Goal: Ask a question

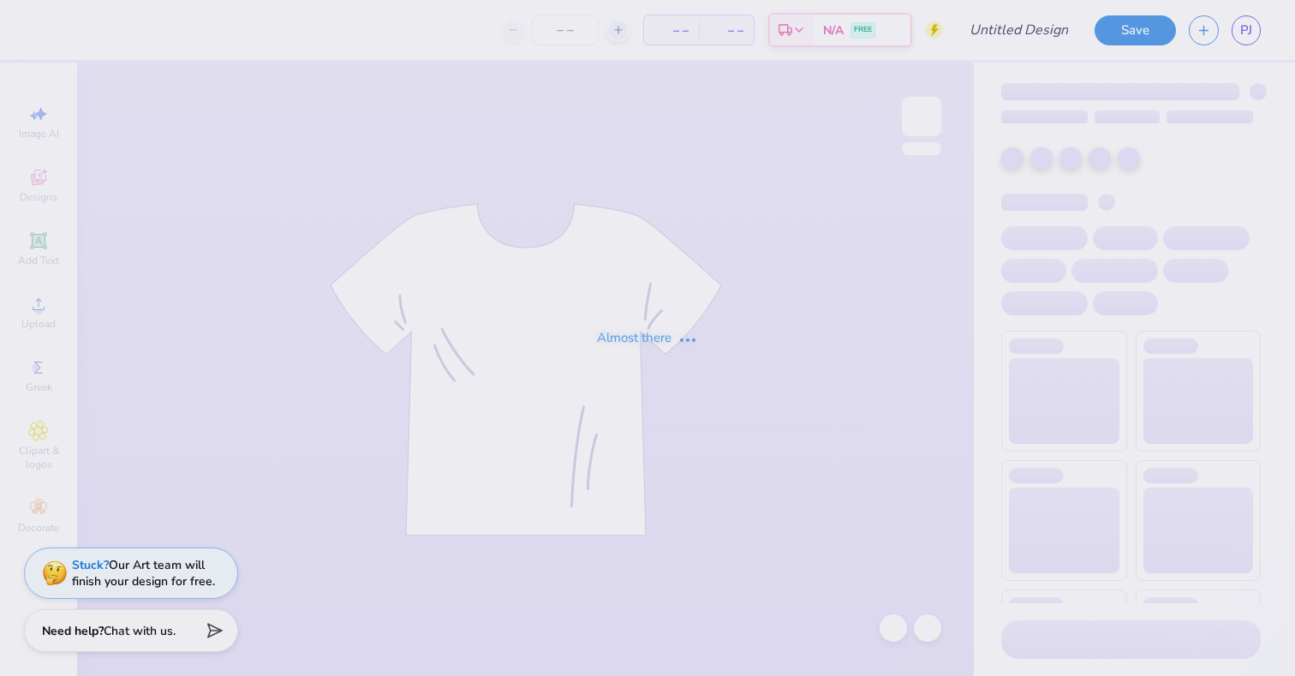
type input "sig pi 1"
type input "30"
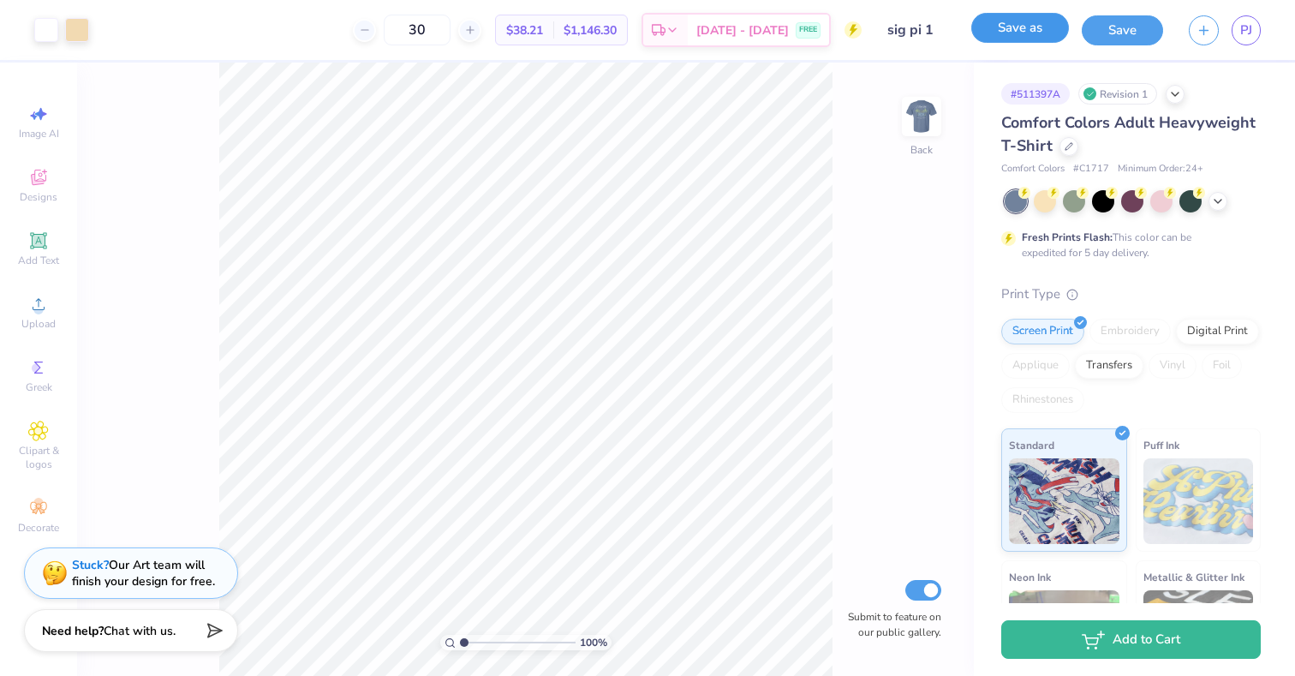
click at [1057, 33] on button "Save as" at bounding box center [1020, 28] width 98 height 30
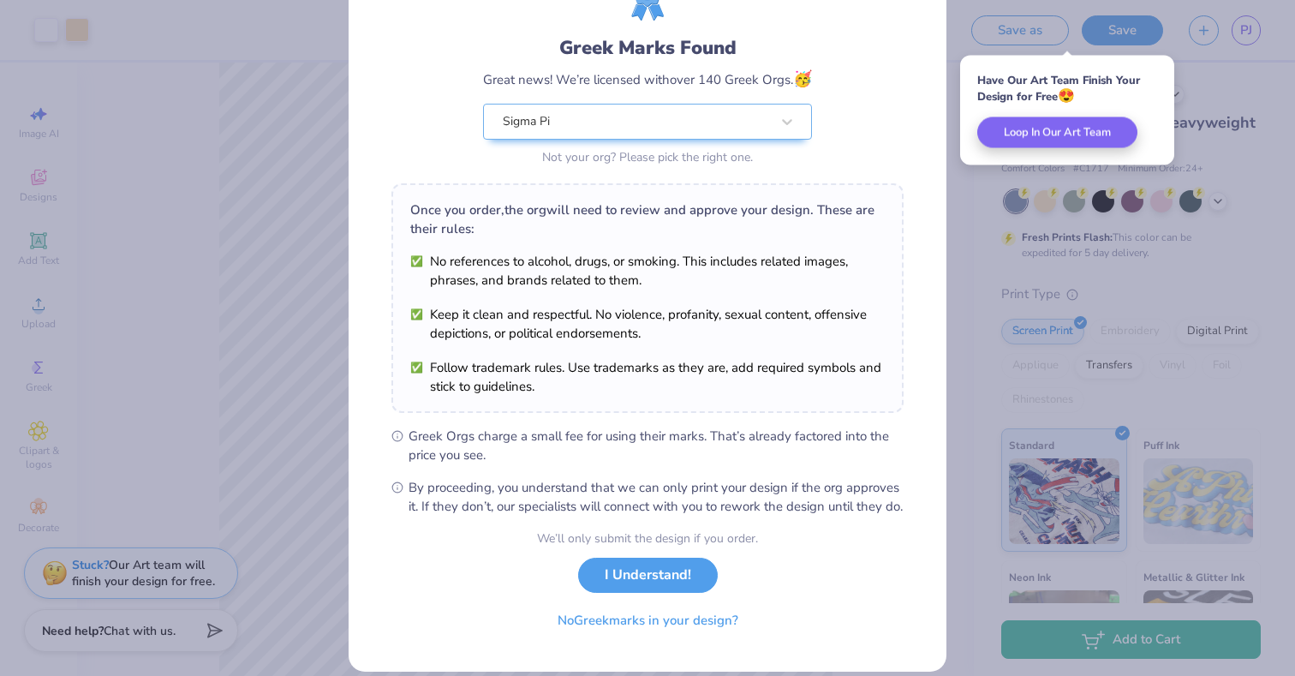
scroll to position [118, 0]
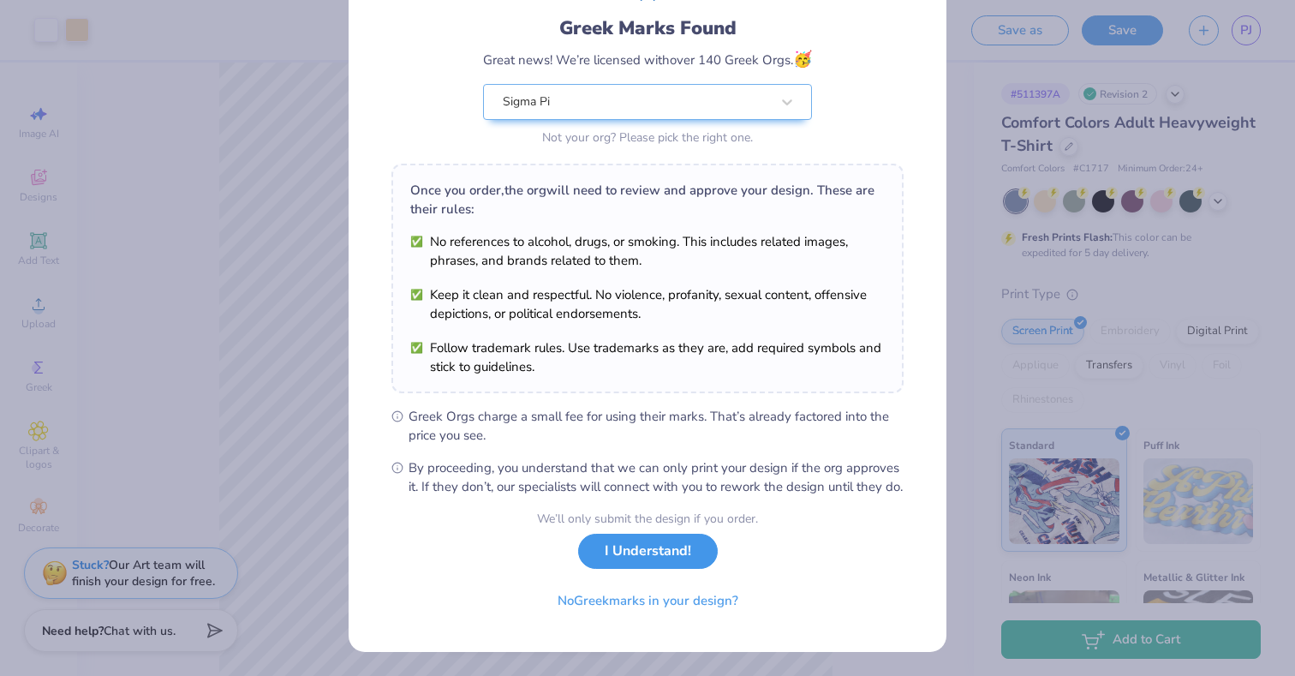
click at [665, 553] on button "I Understand!" at bounding box center [648, 550] width 140 height 35
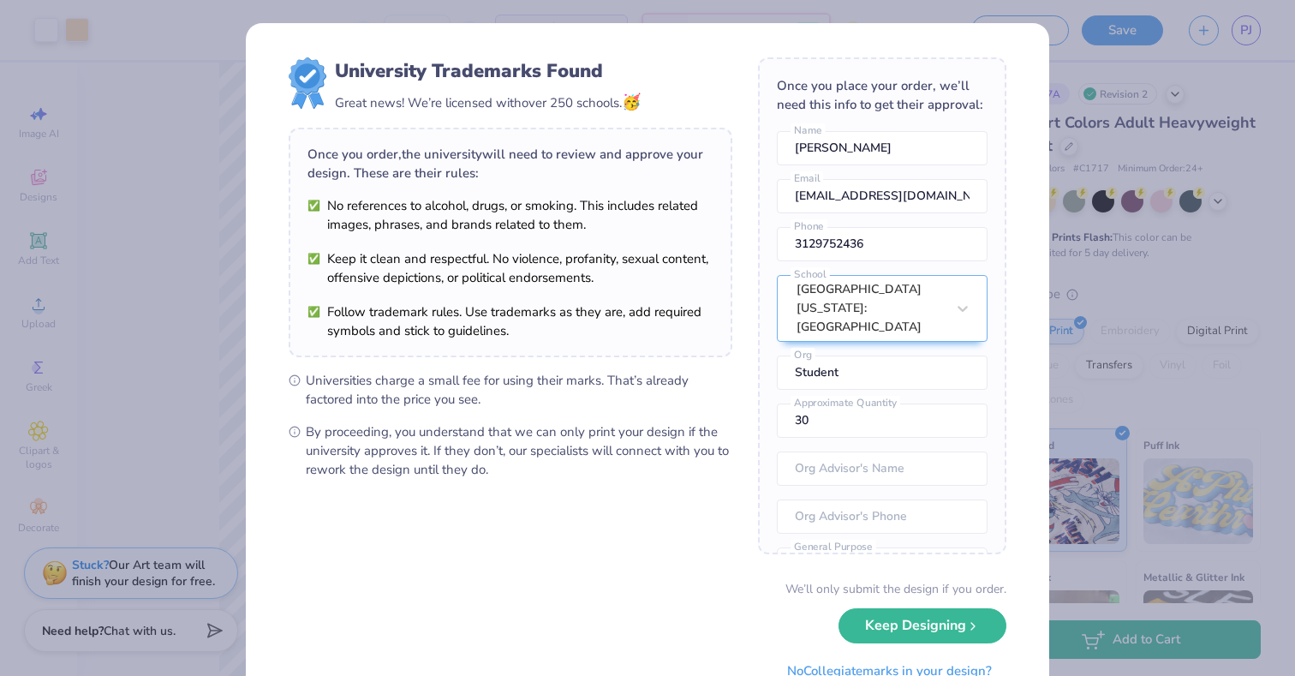
scroll to position [69, 0]
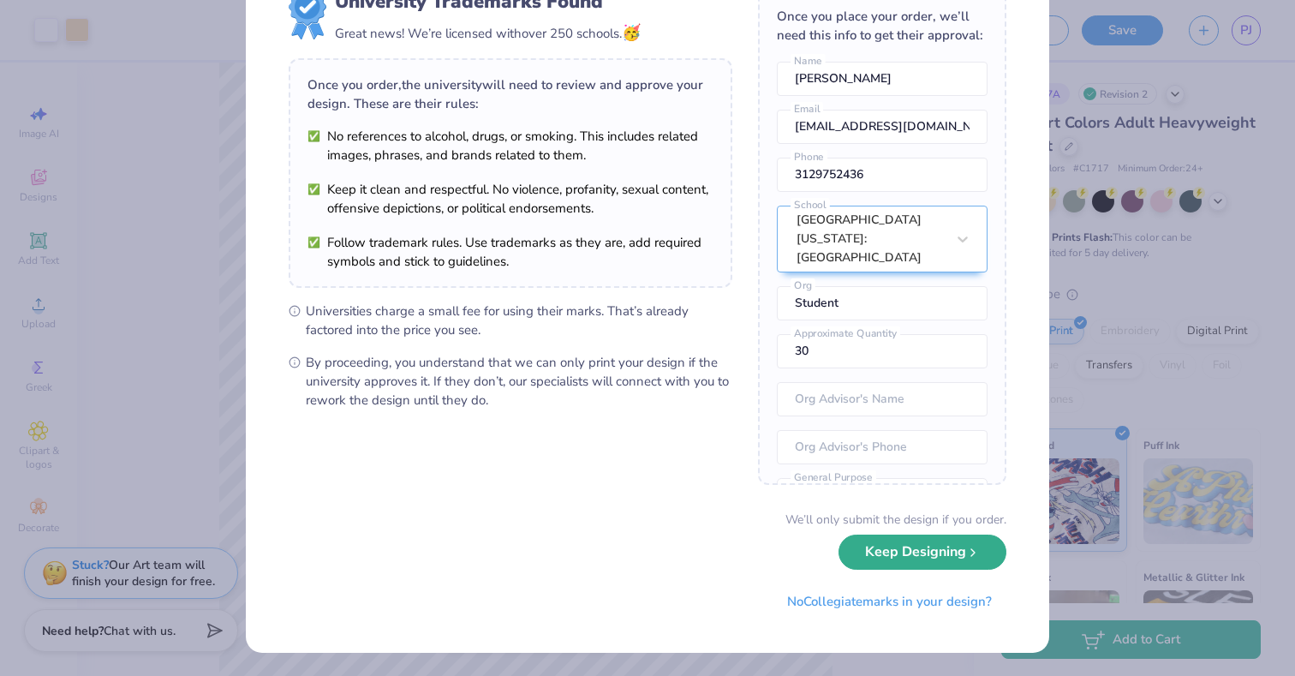
click at [951, 568] on button "Keep Designing" at bounding box center [922, 551] width 168 height 35
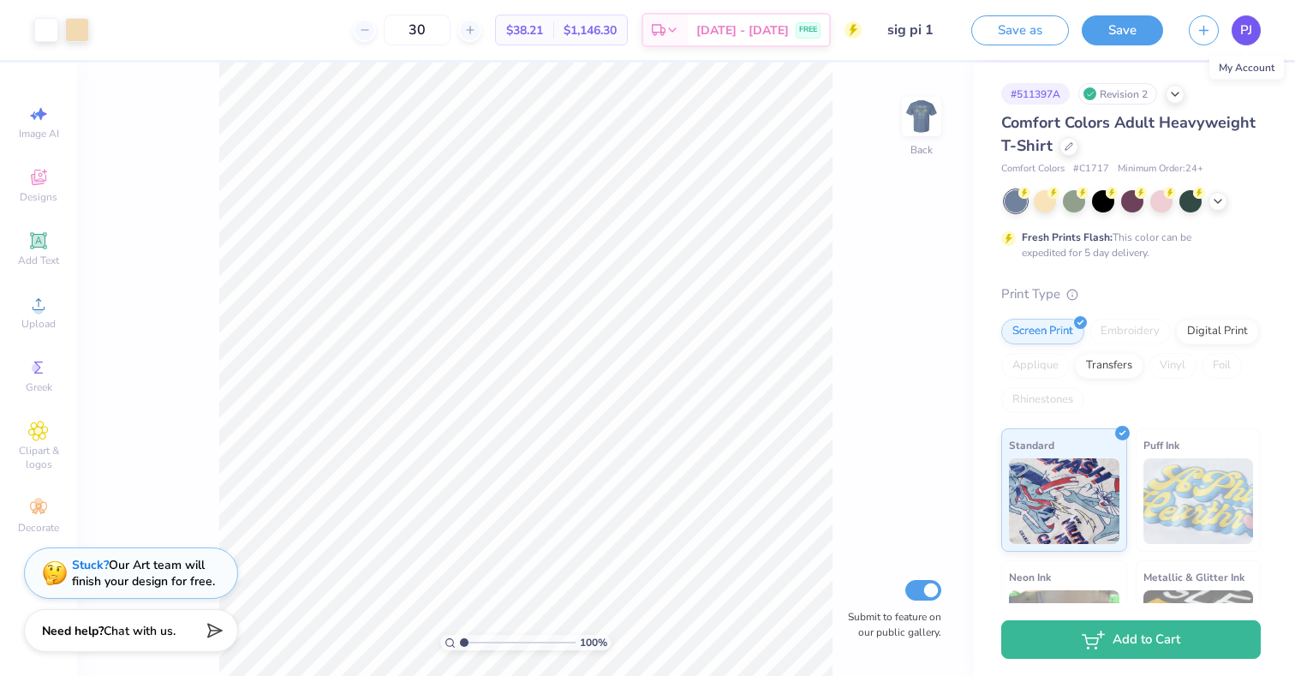
click at [1251, 39] on span "PJ" at bounding box center [1246, 31] width 12 height 20
click at [1174, 91] on icon at bounding box center [1175, 93] width 14 height 14
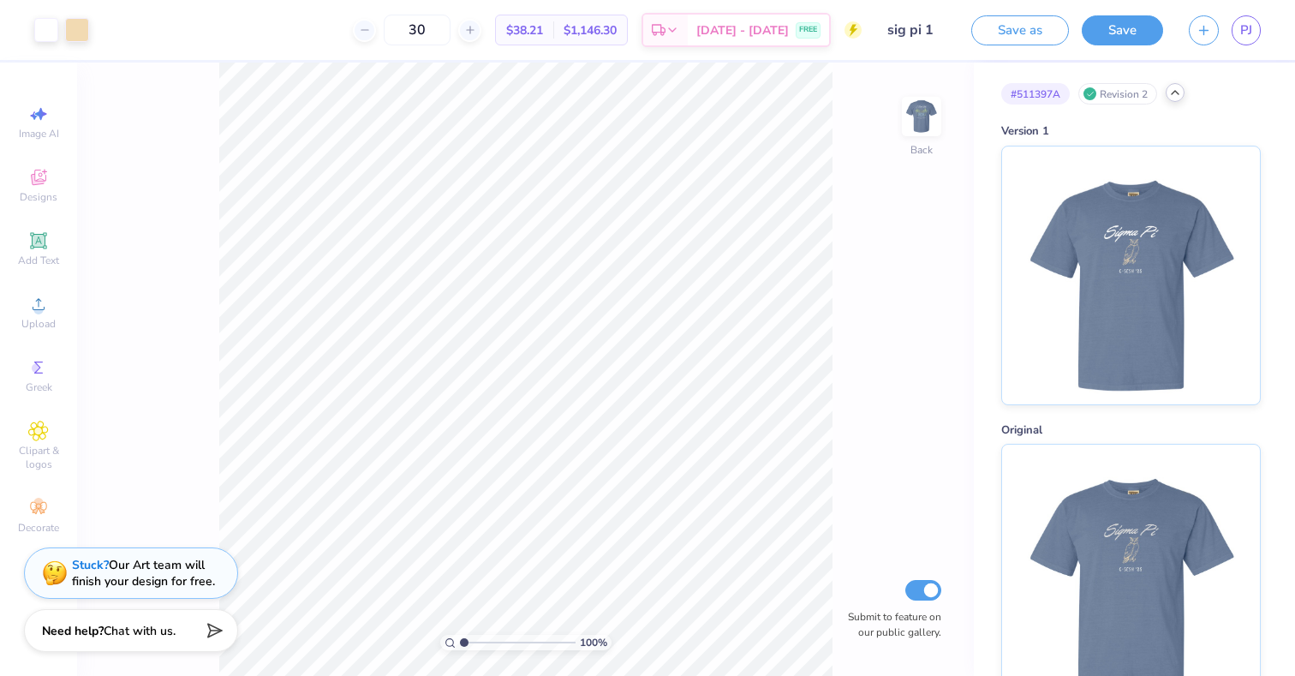
click at [1174, 93] on icon at bounding box center [1175, 93] width 14 height 14
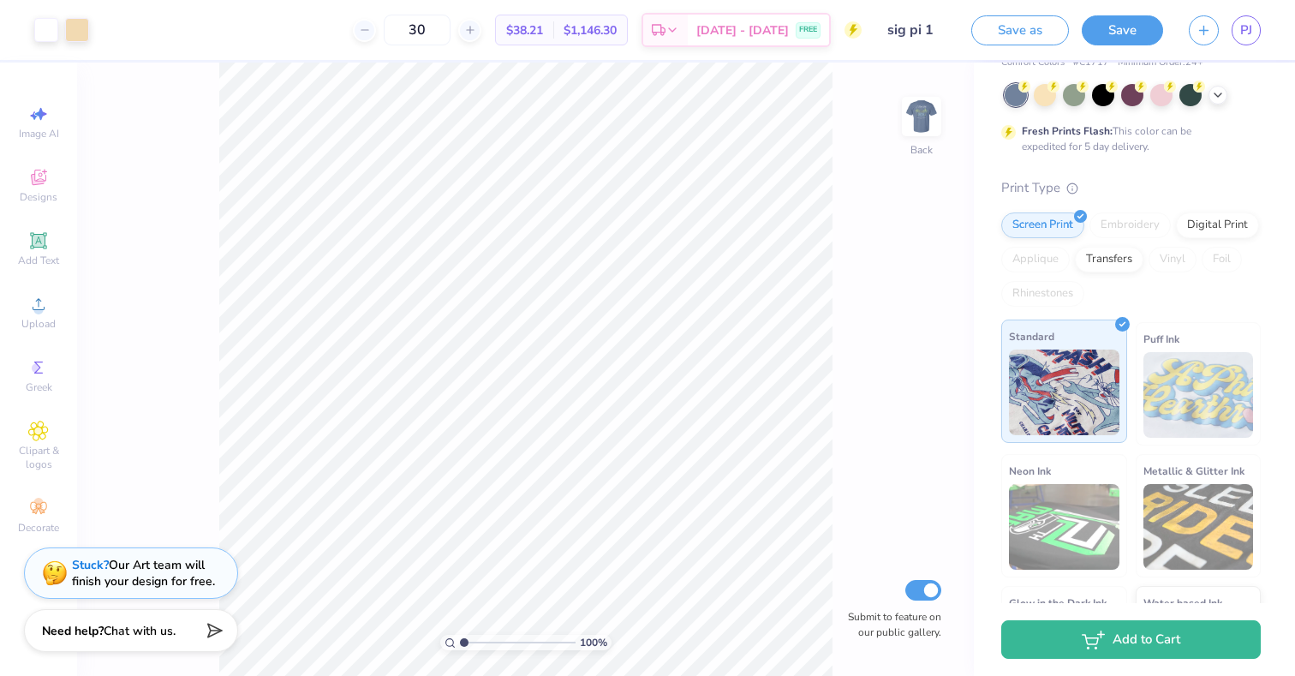
scroll to position [124, 0]
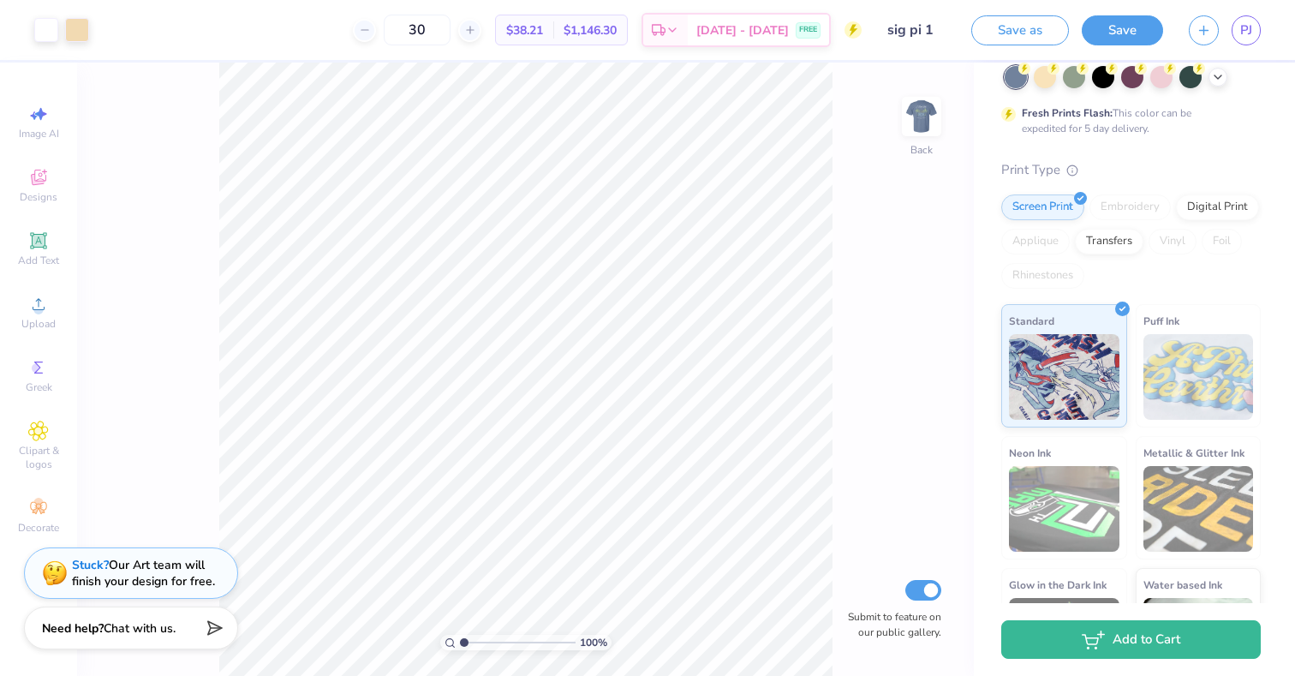
click at [171, 628] on span "Chat with us." at bounding box center [140, 628] width 72 height 16
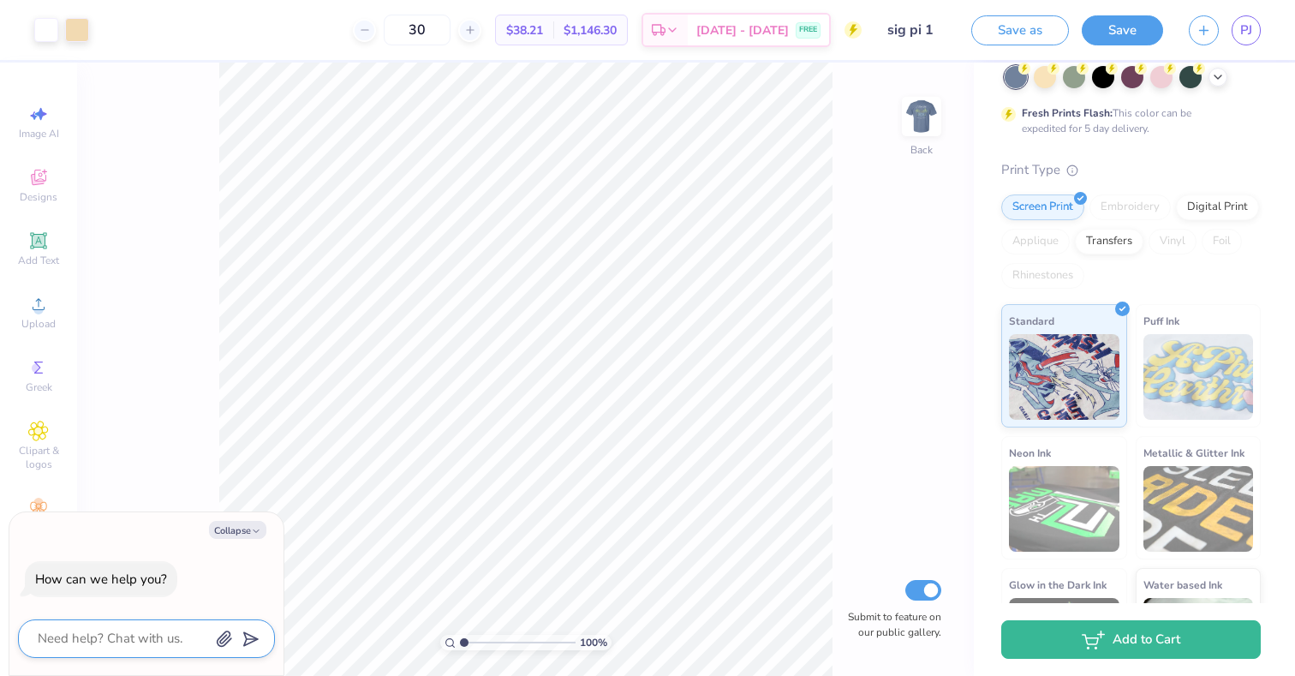
click at [158, 628] on textarea at bounding box center [123, 638] width 174 height 23
type textarea "h"
type textarea "x"
type textarea "ho"
type textarea "x"
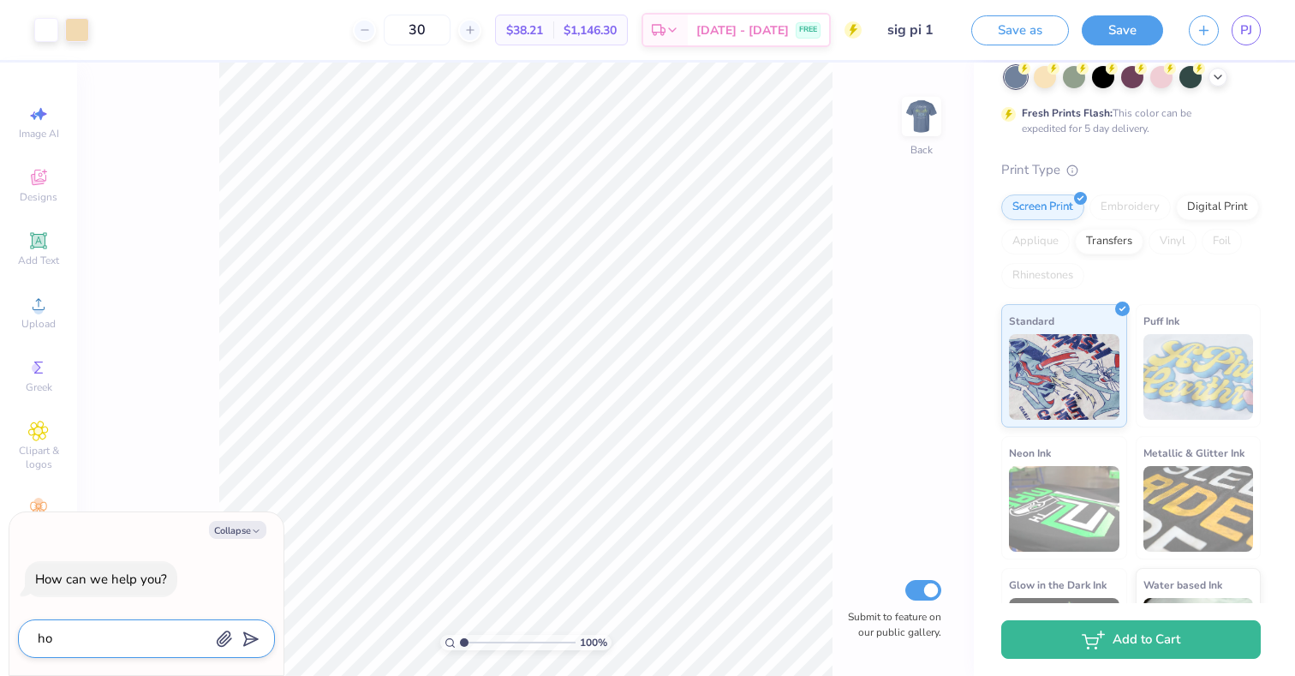
type textarea "how"
type textarea "x"
type textarea "how"
type textarea "x"
type textarea "how t"
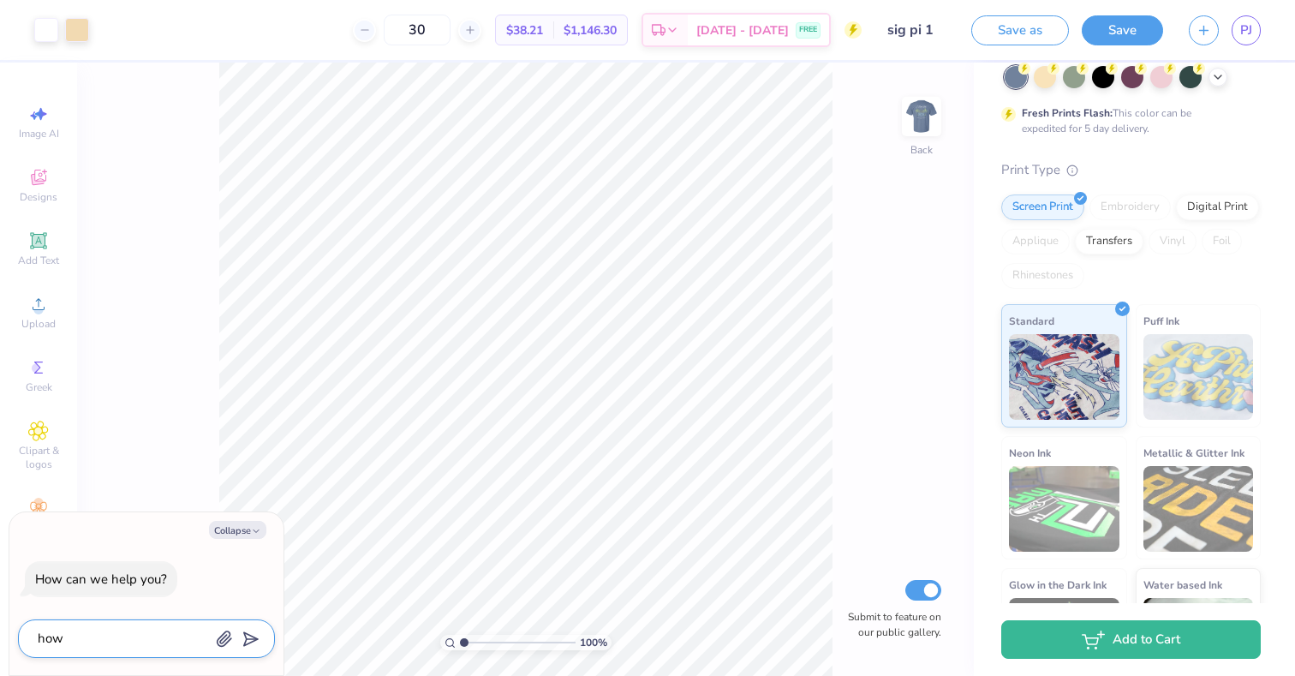
type textarea "x"
type textarea "how to"
type textarea "x"
type textarea "how to"
type textarea "x"
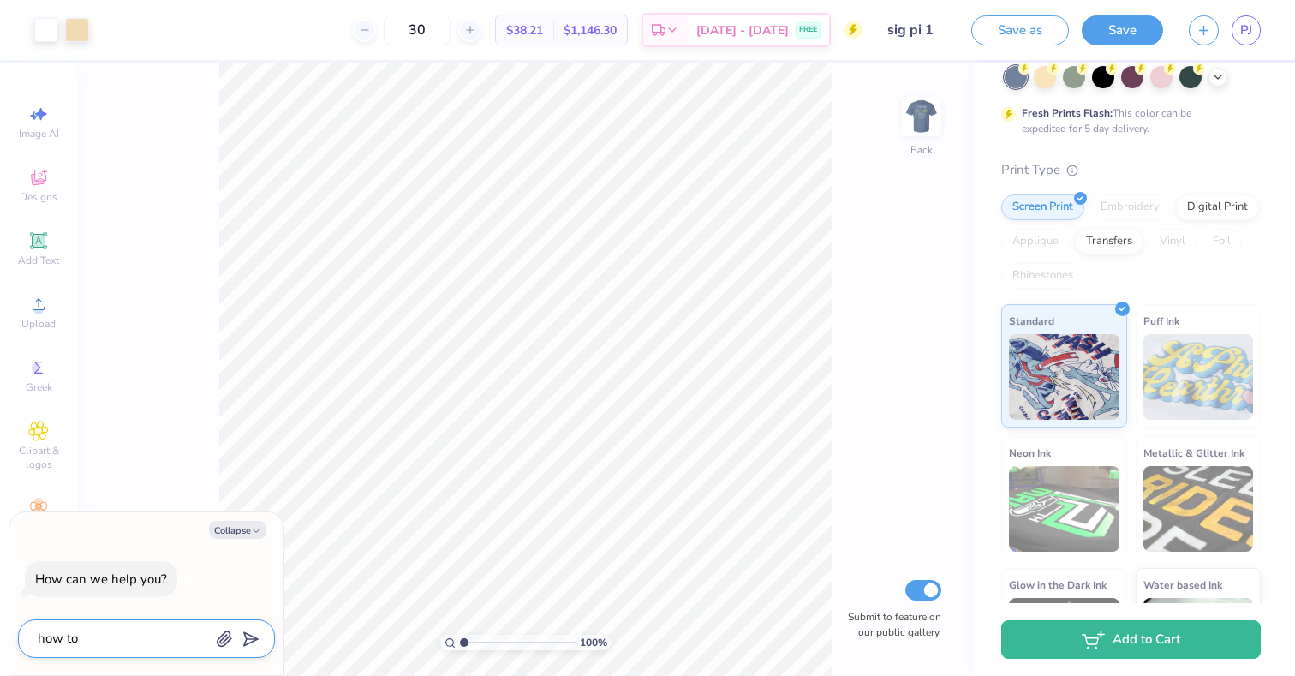
type textarea "how to i"
type textarea "x"
type textarea "how to in"
type textarea "x"
type textarea "how to inv"
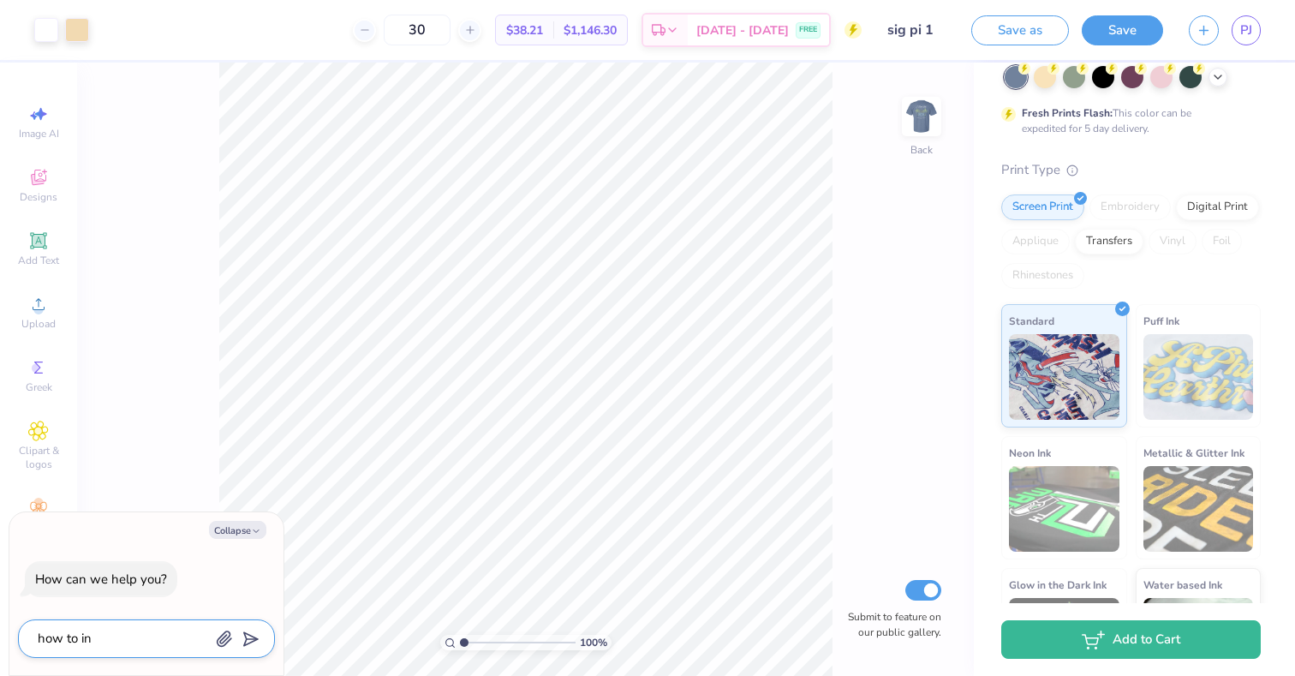
type textarea "x"
type textarea "how to invi"
type textarea "x"
type textarea "how to invit"
type textarea "x"
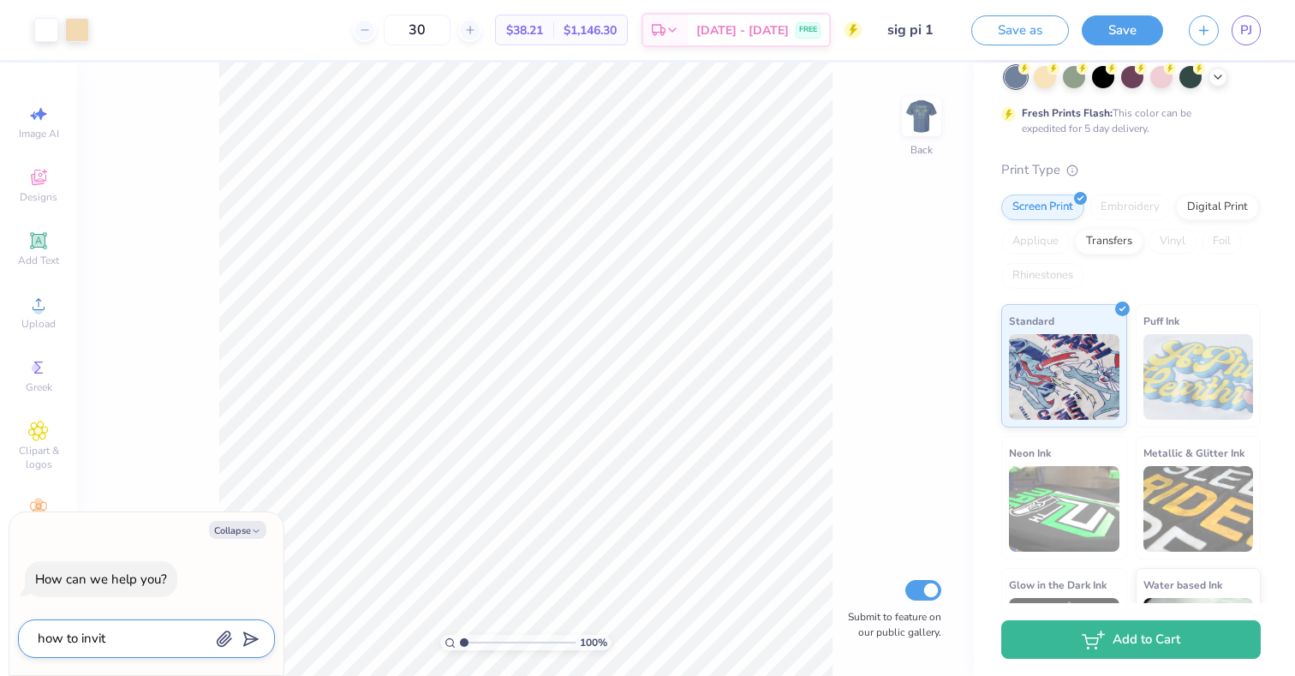
type textarea "how to invite"
type textarea "x"
type textarea "how to invite"
type textarea "x"
type textarea "how to invite c"
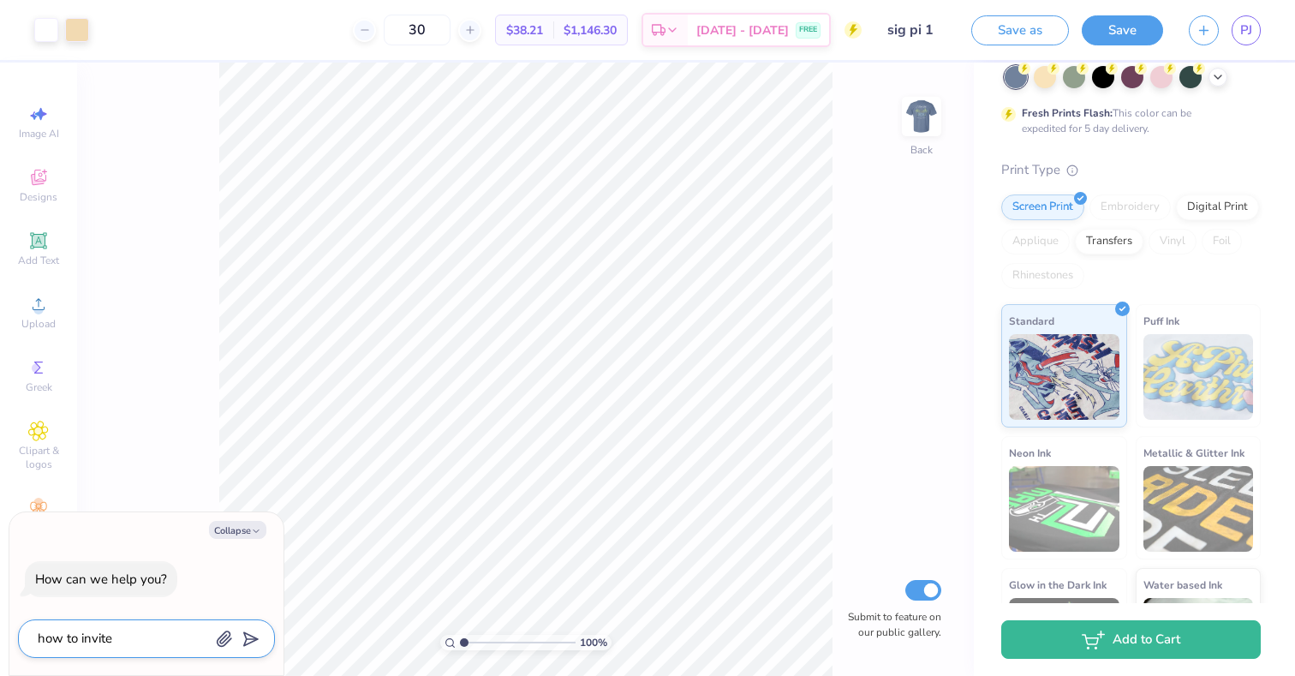
type textarea "x"
type textarea "how to invite co"
type textarea "x"
type textarea "how to invite col"
type textarea "x"
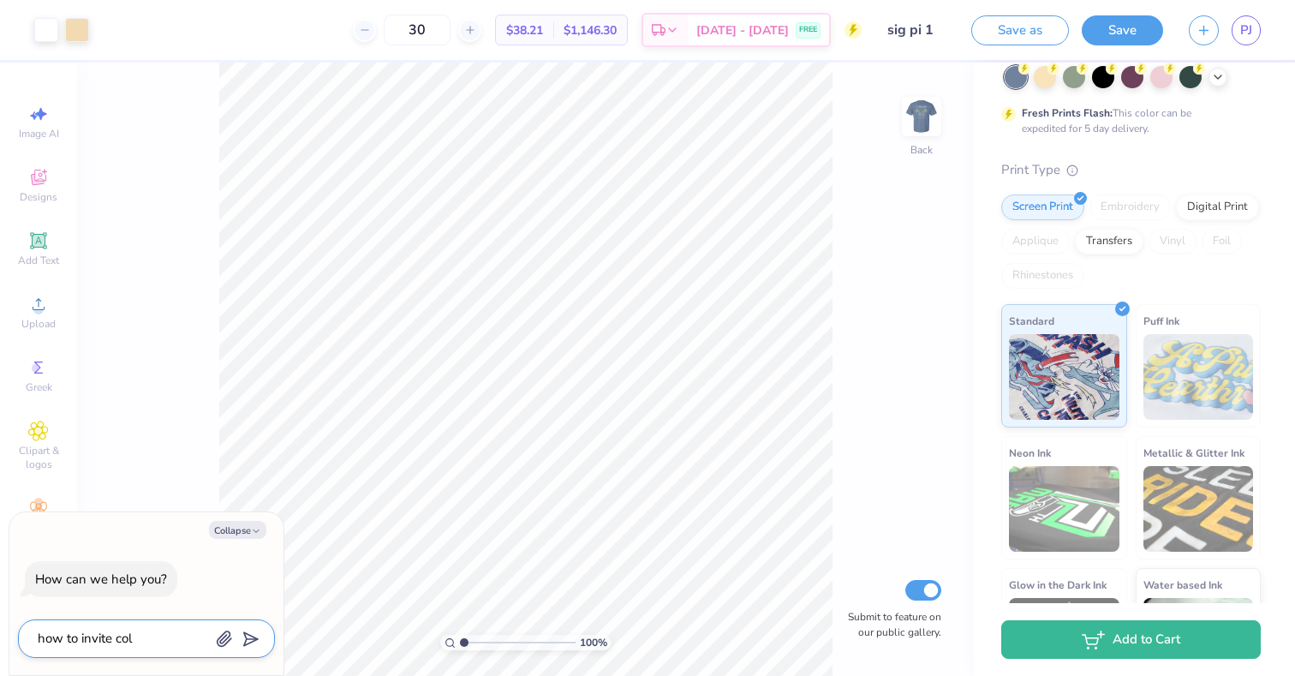
type textarea "how to invite coll"
type textarea "x"
type textarea "how to invite colla"
type textarea "x"
type textarea "how to invite collab"
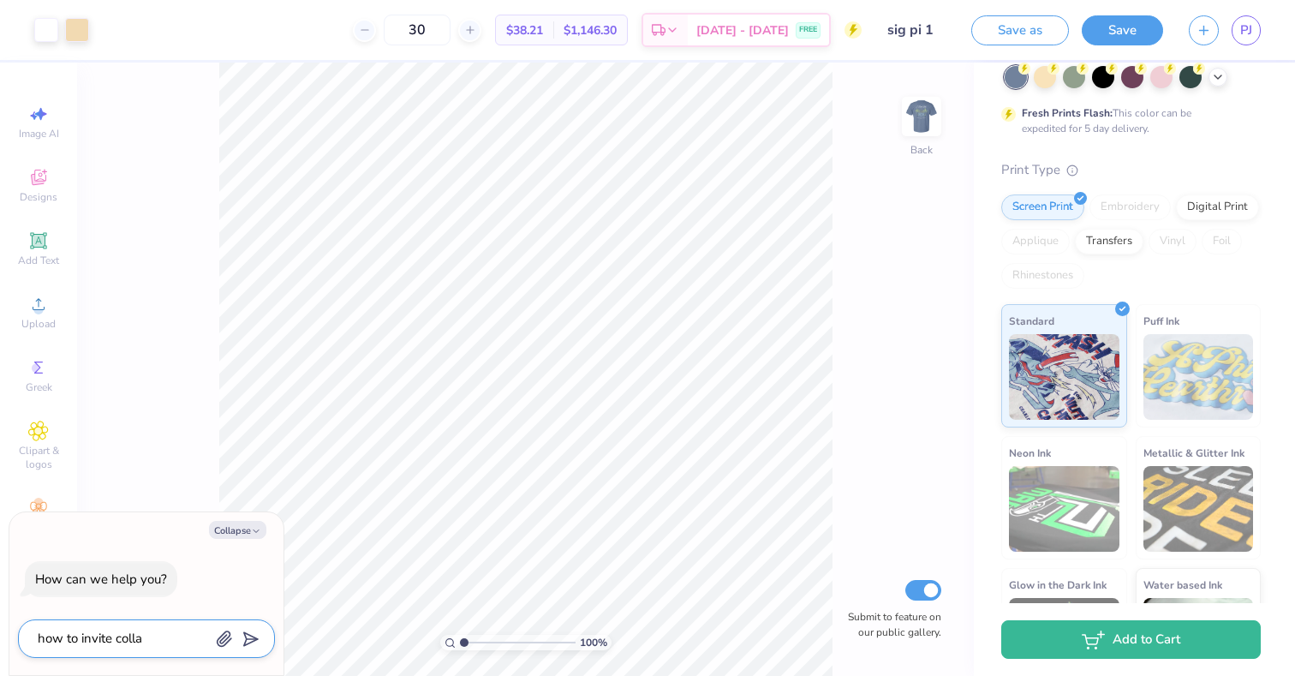
type textarea "x"
type textarea "how to invite collabo"
type textarea "x"
type textarea "how to invite collabor"
type textarea "x"
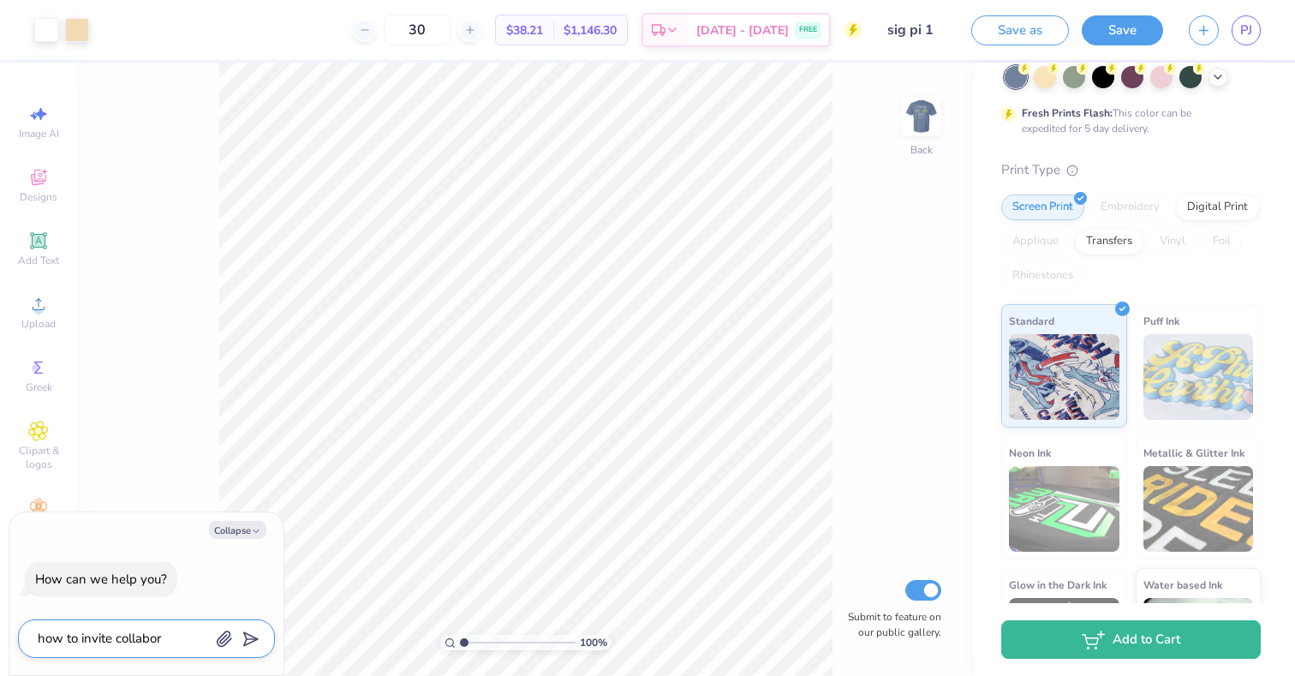
type textarea "how to invite collabora"
type textarea "x"
type textarea "how to invite collaborat"
type textarea "x"
type textarea "how to invite collaborato"
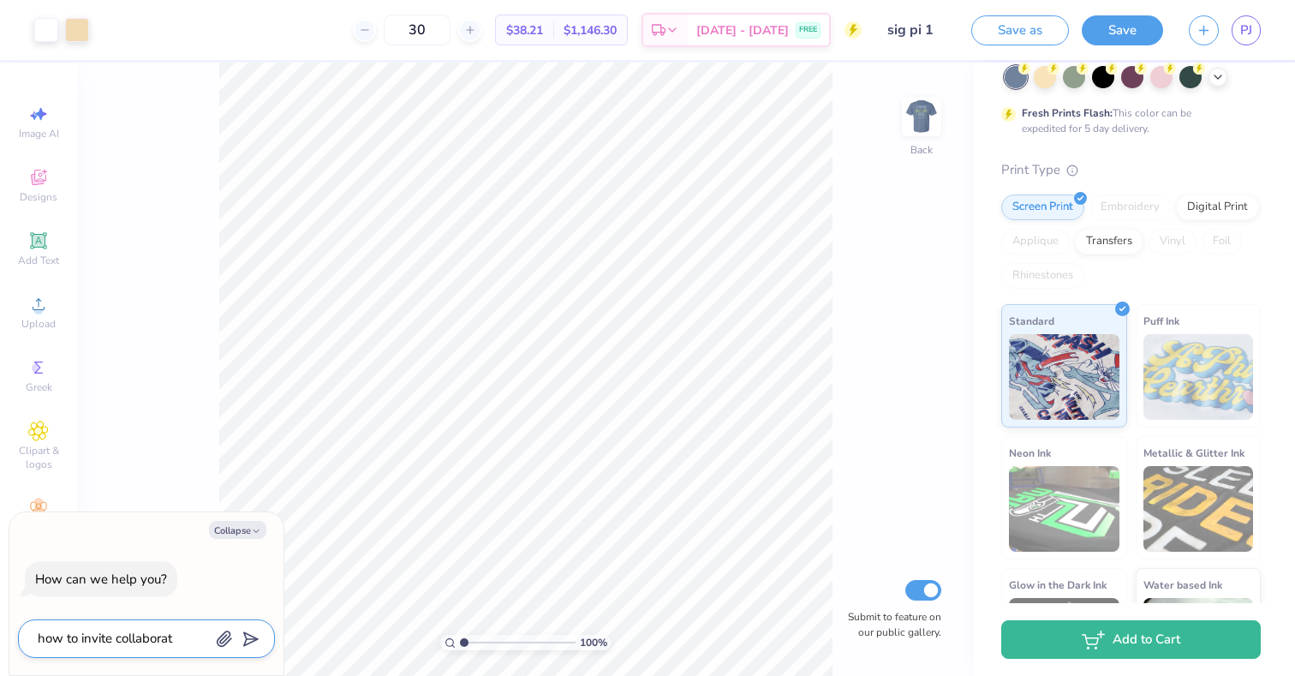
type textarea "x"
type textarea "how to invite collaborator"
type textarea "x"
type textarea "how to invite collaborators"
type textarea "x"
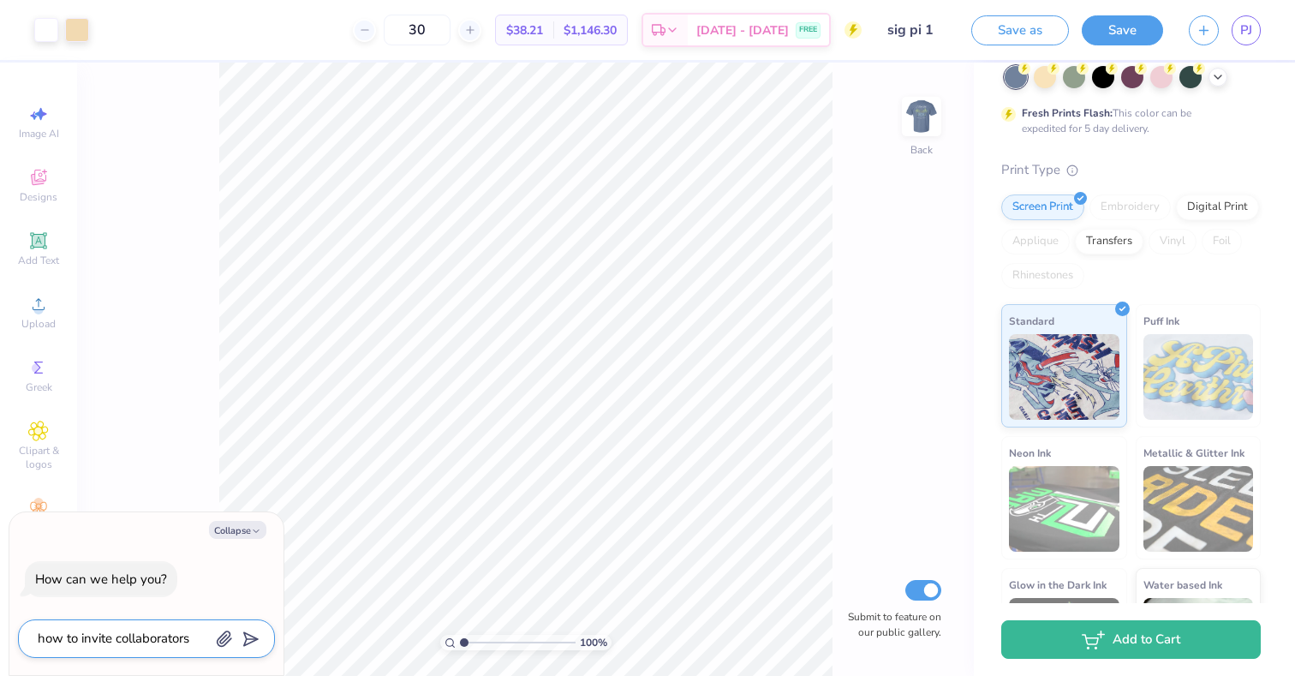
type textarea "how to invite collaborators"
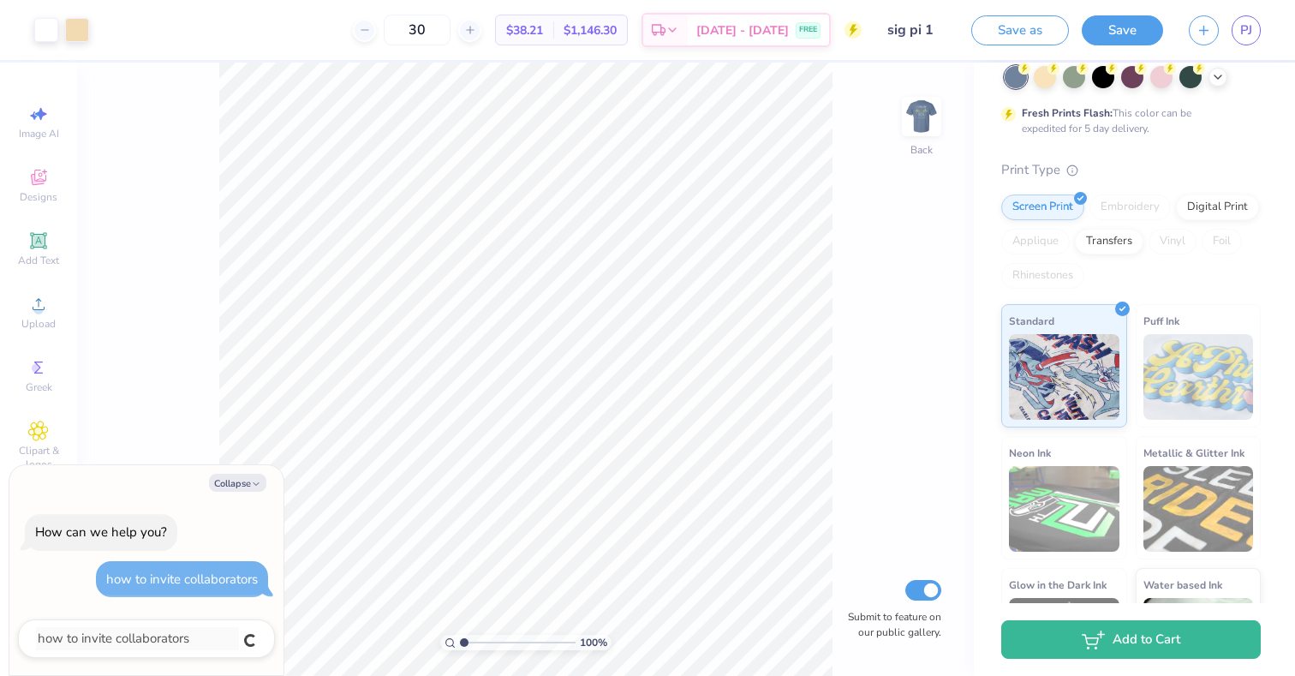
type textarea "x"
click at [247, 487] on button "Collapse" at bounding box center [237, 482] width 57 height 18
type textarea "x"
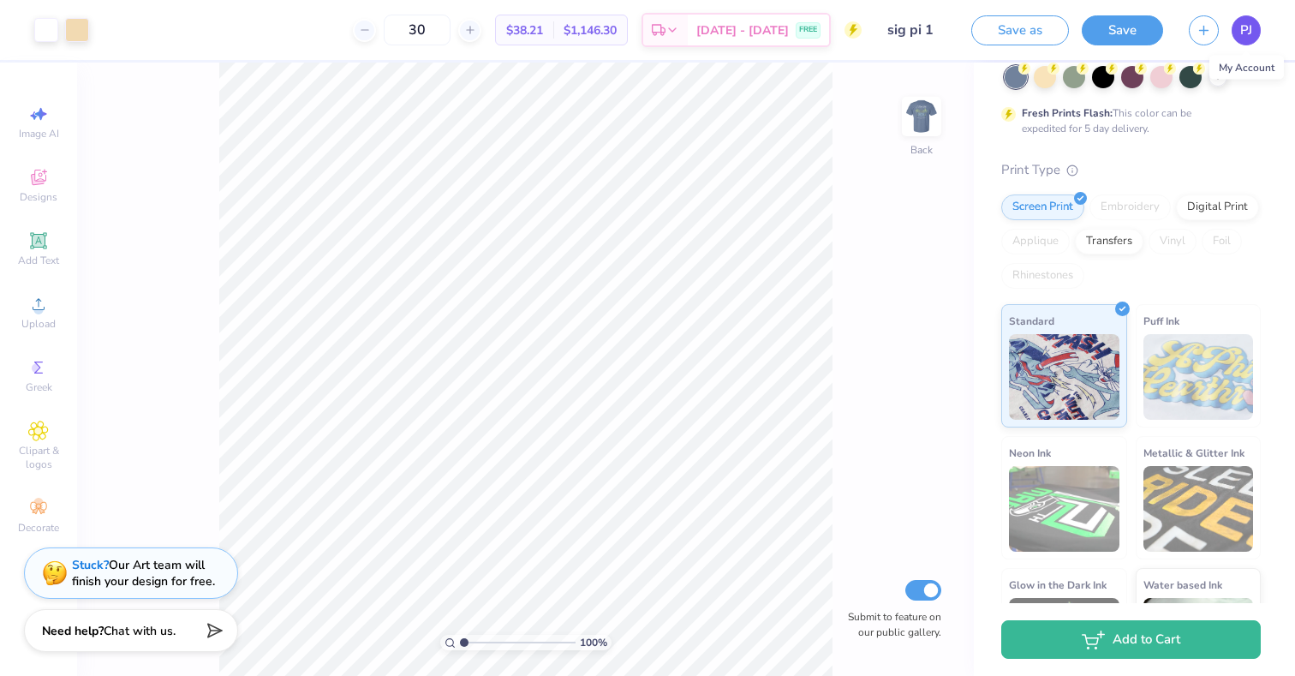
click at [1242, 38] on span "PJ" at bounding box center [1246, 31] width 12 height 20
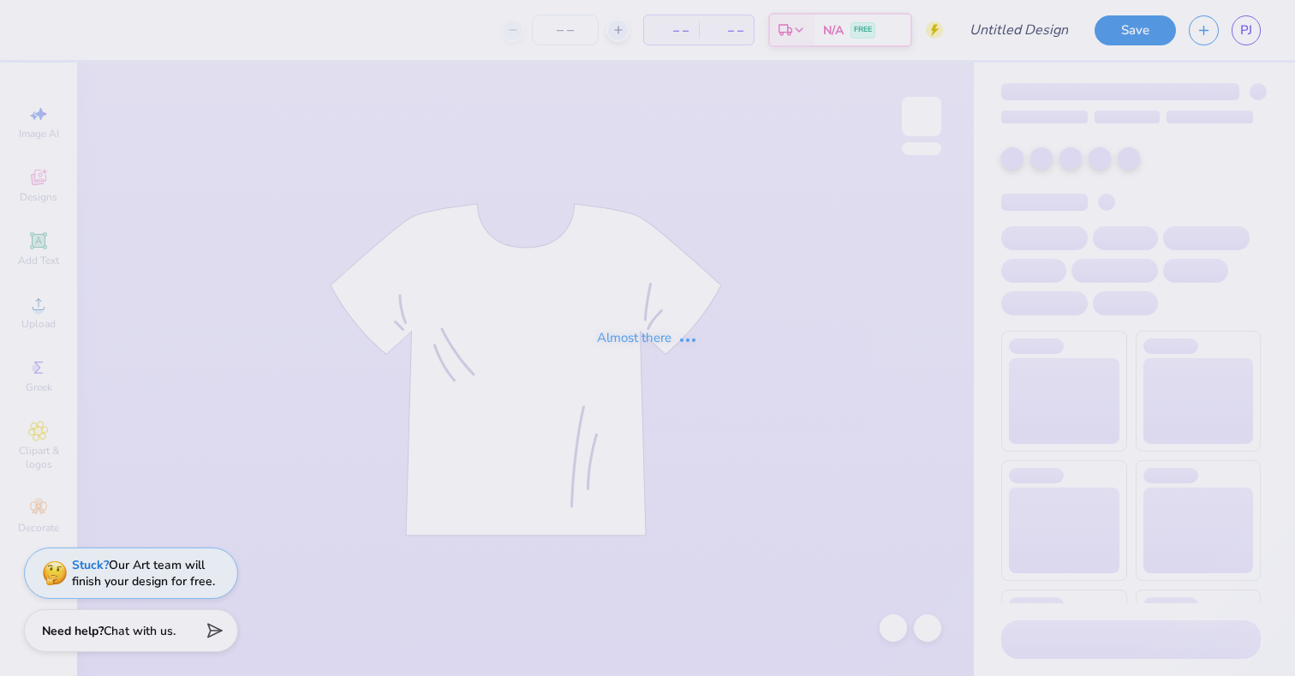
type input "sig pi 1"
type input "30"
